Goal: Transaction & Acquisition: Purchase product/service

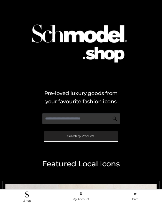
click at [84, 134] on link "Search by Products" at bounding box center [80, 136] width 73 height 11
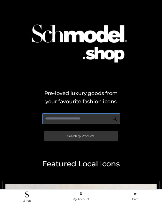
click at [106, 122] on input "text" at bounding box center [81, 118] width 78 height 11
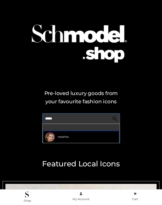
click at [56, 137] on div "rosiehw" at bounding box center [81, 137] width 76 height 12
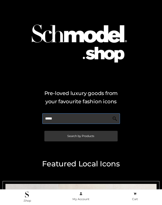
click at [58, 121] on input "*****" at bounding box center [81, 118] width 78 height 11
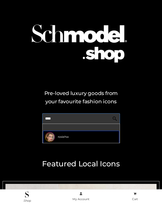
click at [59, 138] on span "rosiehw" at bounding box center [63, 136] width 11 height 5
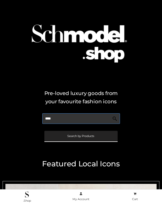
type input "****"
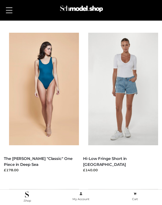
click at [11, 13] on button at bounding box center [9, 10] width 12 height 13
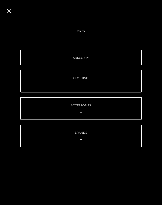
click at [81, 84] on icon at bounding box center [81, 85] width 3 height 4
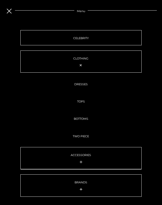
click at [80, 160] on icon at bounding box center [81, 162] width 3 height 4
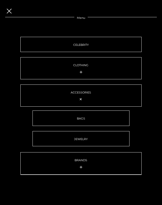
click at [79, 164] on div at bounding box center [80, 167] width 113 height 7
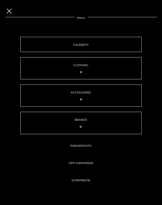
click at [9, 10] on span at bounding box center [9, 10] width 6 height 1
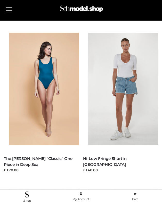
click at [9, 10] on span at bounding box center [9, 10] width 6 height 1
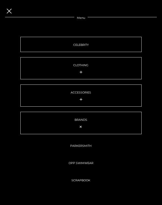
click at [2, 10] on div "Menu CELEBRITY CLOTHING DRESSES TOPS BOTTOMS TWO PIECE ACCESSORIES BAGS JEWELRY…" at bounding box center [81, 102] width 162 height 205
click at [7, 10] on span at bounding box center [9, 10] width 6 height 1
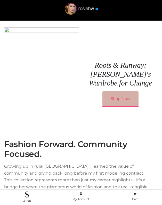
click at [115, 93] on link "Shop Now" at bounding box center [120, 98] width 36 height 15
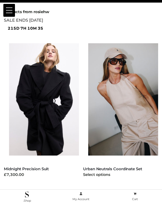
scroll to position [26, 0]
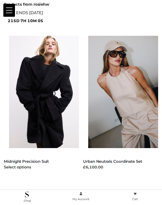
click at [24, 165] on div "Select options" at bounding box center [41, 167] width 75 height 6
click at [24, 163] on link "Midnight Precision Suit" at bounding box center [26, 161] width 45 height 5
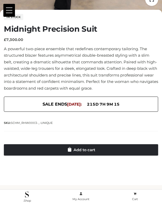
scroll to position [225, 0]
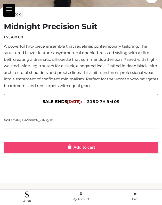
click at [88, 147] on link "Add to cart" at bounding box center [81, 147] width 154 height 11
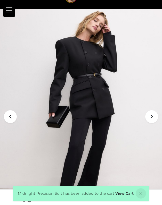
scroll to position [0, 0]
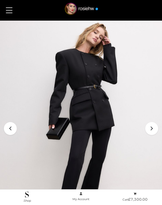
click at [12, 10] on button at bounding box center [9, 10] width 12 height 13
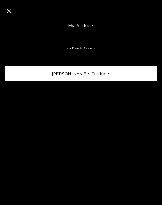
click at [82, 75] on link "[PERSON_NAME]'s Products" at bounding box center [81, 73] width 152 height 15
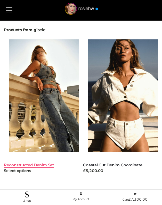
click at [45, 165] on link "Reconstructed Denim Set" at bounding box center [29, 165] width 50 height 5
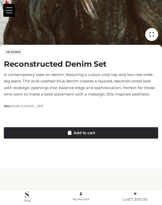
scroll to position [189, 0]
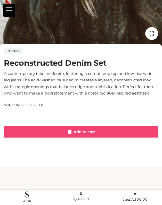
click at [79, 134] on link "Add to cart" at bounding box center [81, 131] width 154 height 11
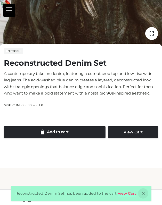
click at [120, 194] on link "View Cart" at bounding box center [126, 193] width 18 height 5
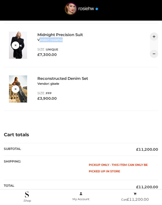
drag, startPoint x: 39, startPoint y: 39, endPoint x: 68, endPoint y: 41, distance: 29.7
click at [68, 41] on div "Midnight Precision Suit Vendor: rosiehw CLOTHING , FFP , TWO PIECE" at bounding box center [63, 39] width 52 height 14
drag, startPoint x: 60, startPoint y: 83, endPoint x: 38, endPoint y: 84, distance: 22.4
click at [38, 84] on div "Reconstructed Denim Set Vendor: gisele CLOTHING , FFP , TWO PIECE" at bounding box center [63, 83] width 52 height 14
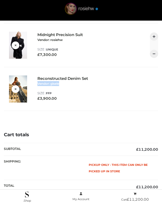
click at [81, 7] on img at bounding box center [81, 10] width 45 height 14
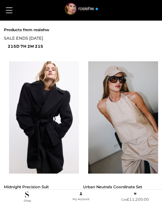
click at [74, 37] on div "SALE ENDS April 15 215d 7h 2m 21s" at bounding box center [81, 42] width 154 height 15
click at [9, 14] on button at bounding box center [9, 10] width 12 height 13
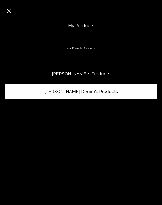
click at [72, 91] on link "[PERSON_NAME] Denim's Products" at bounding box center [81, 91] width 152 height 15
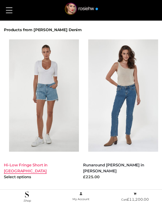
click at [21, 166] on link "Hi-Low Fringe Short in [GEOGRAPHIC_DATA]" at bounding box center [26, 168] width 44 height 11
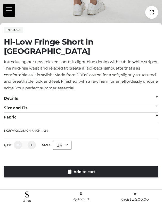
scroll to position [213, 0]
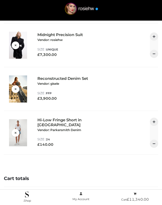
click at [52, 40] on small "Vendor: rosiehw" at bounding box center [49, 40] width 25 height 4
click at [58, 83] on small "Vendor: gisele" at bounding box center [48, 84] width 22 height 4
click at [64, 129] on small "Vendor: Parkersmith Denim" at bounding box center [59, 130] width 44 height 4
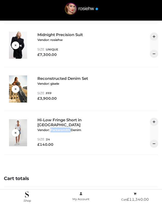
click at [64, 129] on small "Vendor: Parkersmith Denim" at bounding box center [59, 130] width 44 height 4
click at [86, 129] on div "Hi-Low Fringe Short in Anchor Vendor: Parkersmith Denim BOTTOMS , CLOTHING" at bounding box center [63, 127] width 52 height 19
